Goal: Check status: Check status

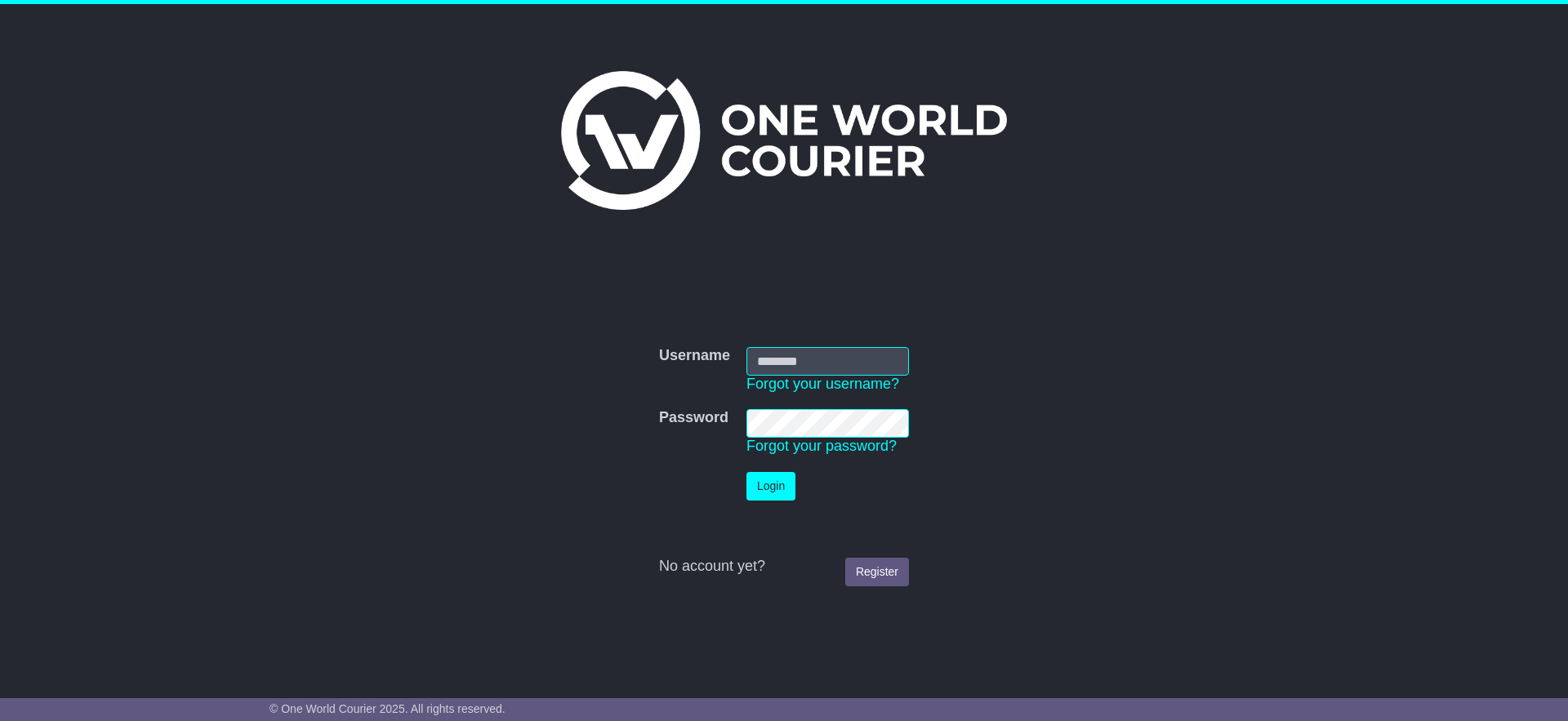
type input "**********"
click at [777, 501] on td "Login" at bounding box center [827, 486] width 179 height 45
click at [779, 484] on button "Login" at bounding box center [771, 486] width 49 height 29
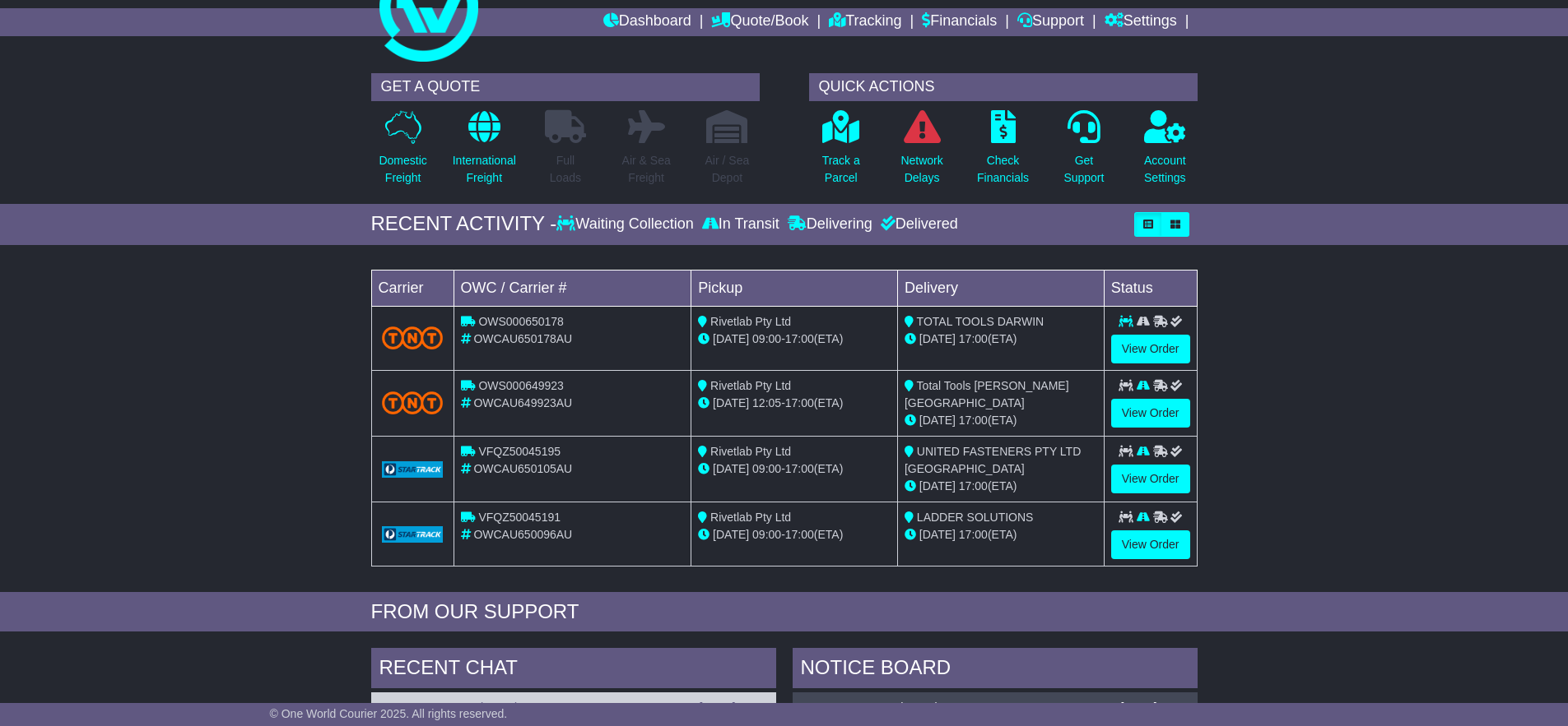
scroll to position [260, 0]
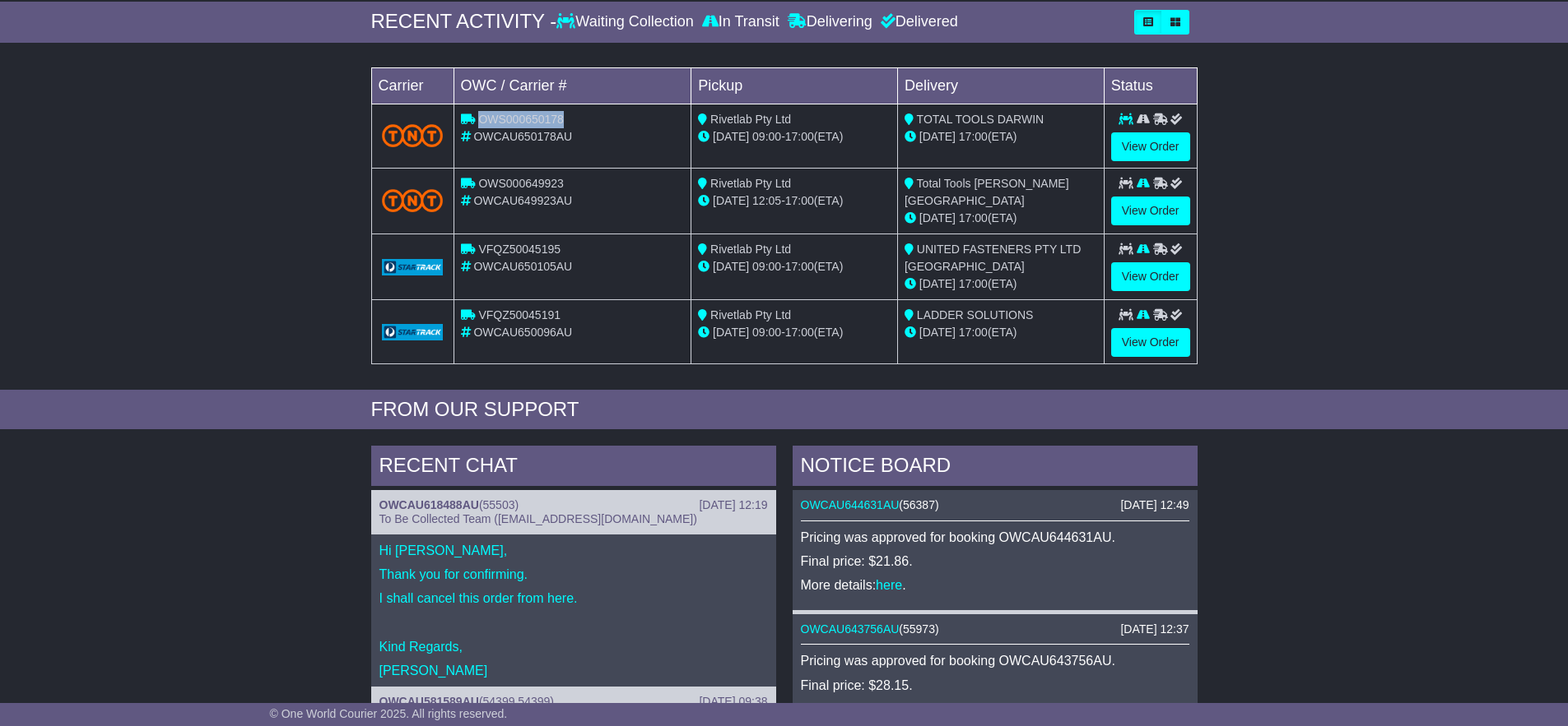
drag, startPoint x: 477, startPoint y: 121, endPoint x: 560, endPoint y: 111, distance: 83.6
click at [560, 111] on div "OWS000650178" at bounding box center [573, 119] width 224 height 17
copy span "OWS000650178"
